Goal: Navigation & Orientation: Find specific page/section

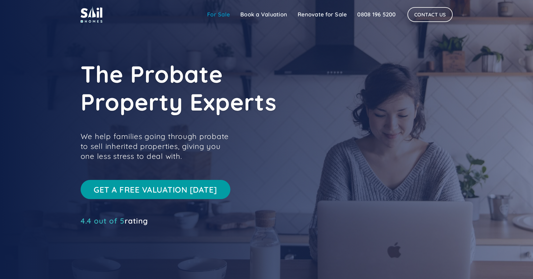
click at [216, 17] on link "For Sale" at bounding box center [218, 14] width 33 height 12
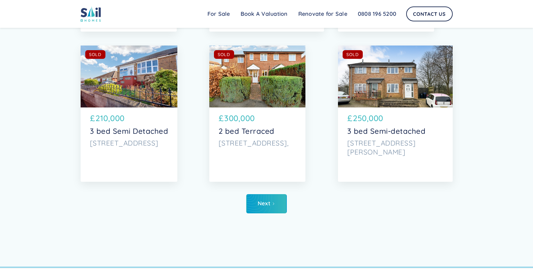
scroll to position [2239, 0]
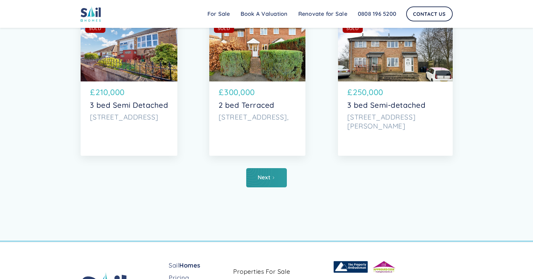
click at [272, 181] on link "Next" at bounding box center [266, 177] width 41 height 19
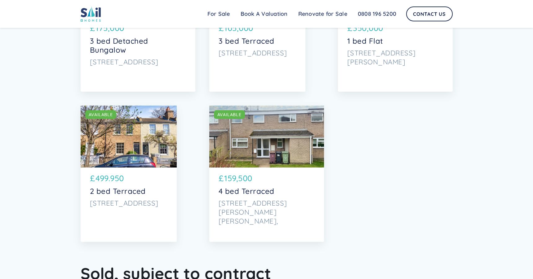
scroll to position [1638, 0]
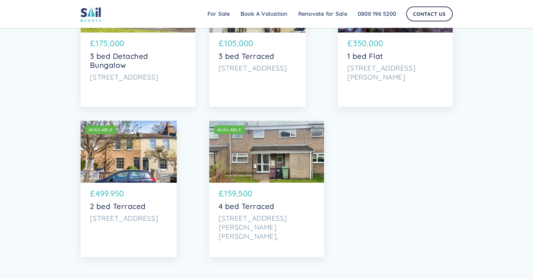
click at [147, 169] on div "SOLD AVAILABLE" at bounding box center [129, 152] width 96 height 62
